Goal: Download file/media

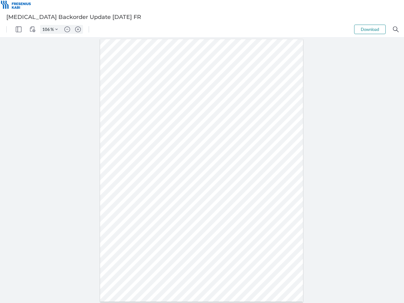
click at [19, 29] on img "Panel" at bounding box center [19, 30] width 6 height 6
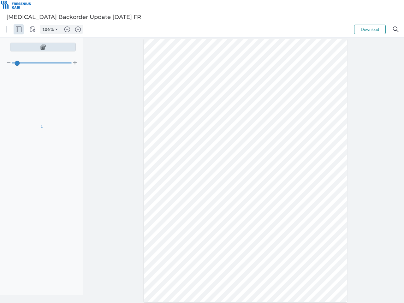
click at [33, 29] on img "View Controls" at bounding box center [33, 30] width 6 height 6
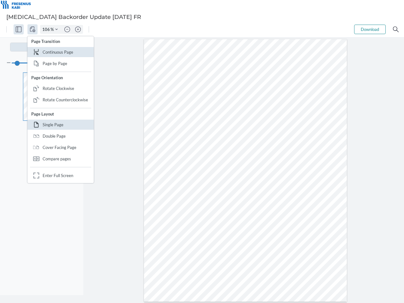
click at [47, 29] on input "106" at bounding box center [45, 30] width 10 height 6
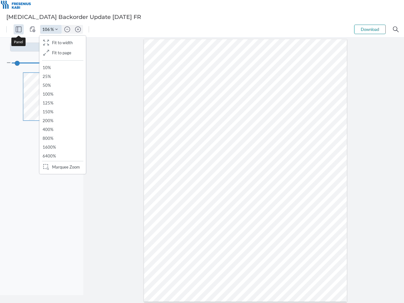
click at [56, 29] on img "Zoom Controls" at bounding box center [56, 29] width 3 height 3
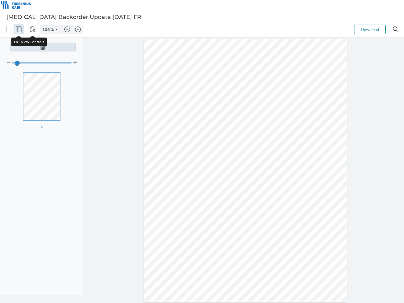
click at [67, 29] on img "Zoom out" at bounding box center [67, 30] width 6 height 6
click at [78, 29] on img "Zoom in" at bounding box center [78, 30] width 6 height 6
type input "106"
click at [370, 29] on button "Download" at bounding box center [370, 29] width 32 height 9
click at [396, 29] on img "Search" at bounding box center [396, 30] width 6 height 6
